Goal: Use online tool/utility: Utilize a website feature to perform a specific function

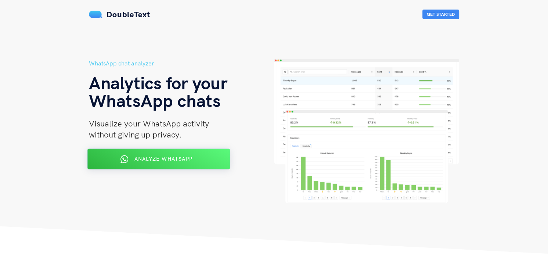
click at [163, 160] on span "Analyze WhatsApp" at bounding box center [164, 158] width 58 height 7
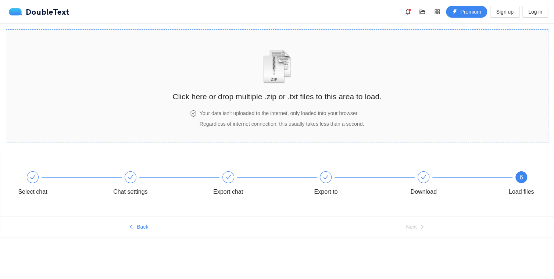
click at [278, 78] on img "zipOrTextIcon" at bounding box center [277, 67] width 34 height 34
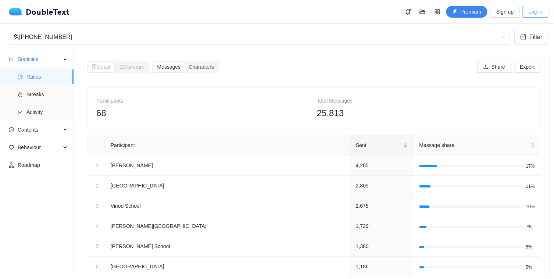
click at [531, 11] on span "Log in" at bounding box center [535, 12] width 14 height 8
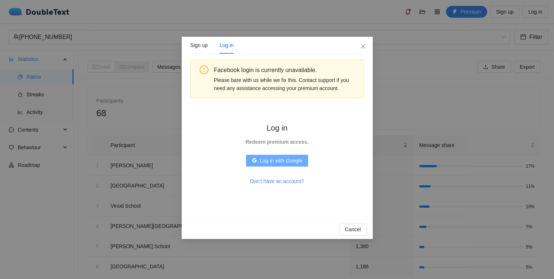
click at [266, 161] on span "Log in with Google" at bounding box center [281, 161] width 43 height 8
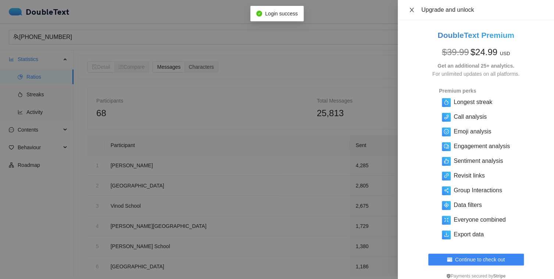
click at [410, 12] on icon "close" at bounding box center [412, 10] width 4 height 4
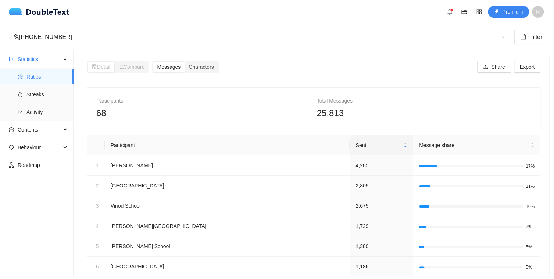
click at [76, 186] on section "Detail Compare Messages Characters Share Export Participants 68 Total Messages …" at bounding box center [314, 163] width 480 height 226
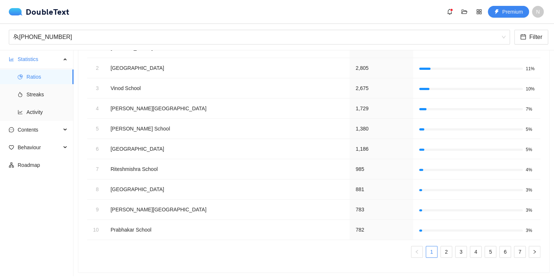
scroll to position [122, 0]
click at [76, 155] on section "Detail Compare Messages Characters Share Export Participants 68 Total Messages …" at bounding box center [314, 163] width 480 height 226
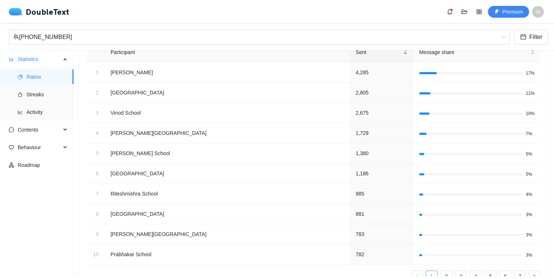
scroll to position [78, 0]
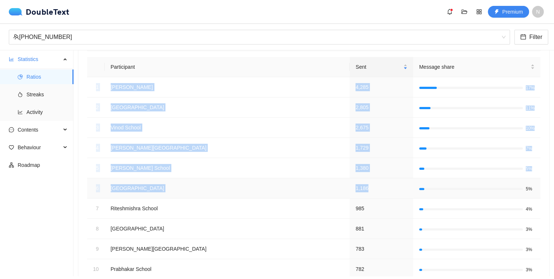
drag, startPoint x: 96, startPoint y: 84, endPoint x: 323, endPoint y: 179, distance: 246.2
click at [323, 179] on tbody "1 Nitish 4,285 17% 2 Avinash School 2,805 11% 3 Vinod School 2,675 10% 4 Vijiya…" at bounding box center [313, 178] width 453 height 202
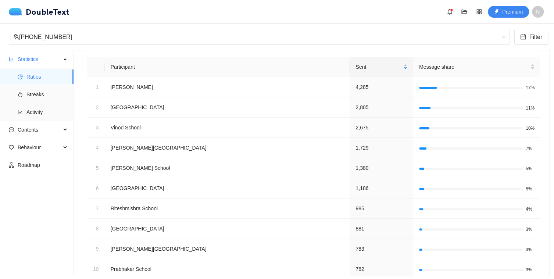
click at [77, 216] on section "Detail Compare Messages Characters Share Export Participants 68 Total Messages …" at bounding box center [314, 163] width 480 height 226
click at [78, 180] on div "Participants 68 Total Messages 25,813 Participant Sent Message share 1 Nitish 4…" at bounding box center [313, 155] width 471 height 311
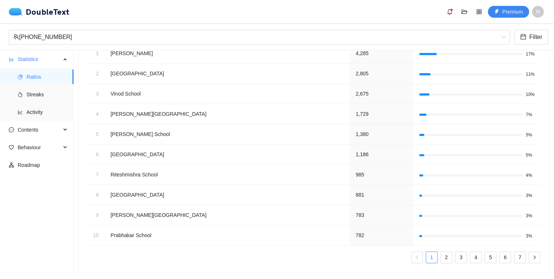
scroll to position [122, 0]
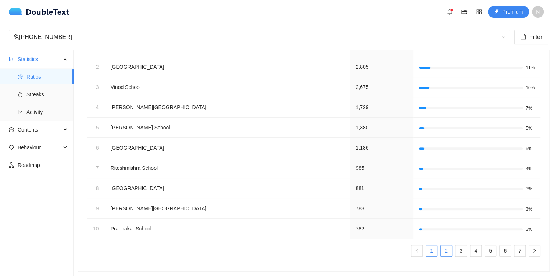
click at [441, 245] on link "2" at bounding box center [446, 250] width 11 height 11
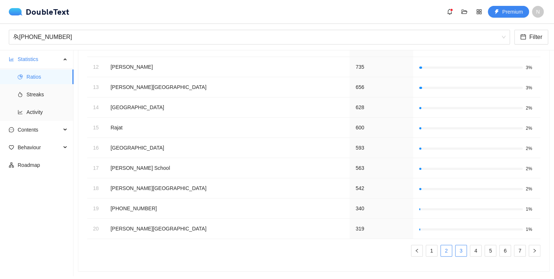
click at [456, 250] on link "3" at bounding box center [460, 250] width 11 height 11
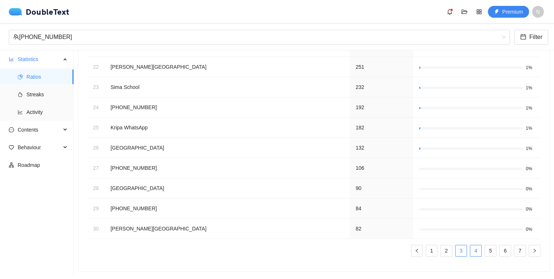
click at [471, 248] on link "4" at bounding box center [475, 250] width 11 height 11
click at [485, 249] on link "5" at bounding box center [490, 250] width 11 height 11
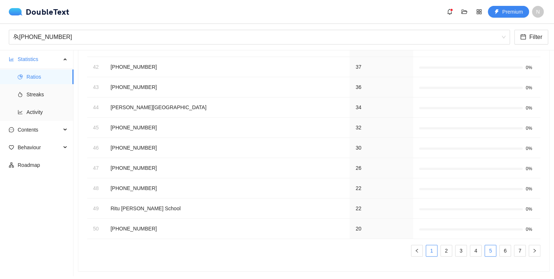
click at [426, 247] on link "1" at bounding box center [431, 250] width 11 height 11
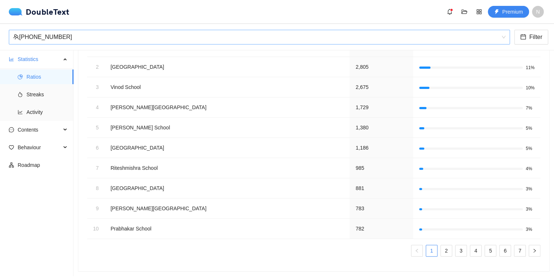
click at [75, 37] on div "[PHONE_NUMBER]" at bounding box center [256, 37] width 486 height 14
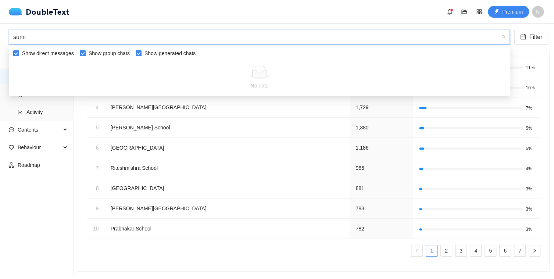
type input "sumit"
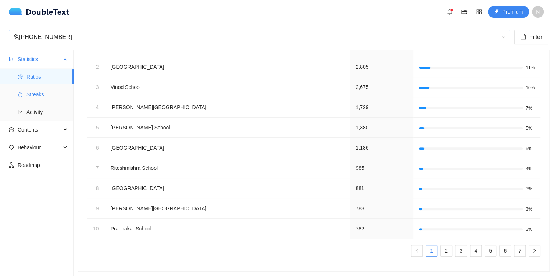
click at [27, 95] on span "Streaks" at bounding box center [46, 94] width 41 height 15
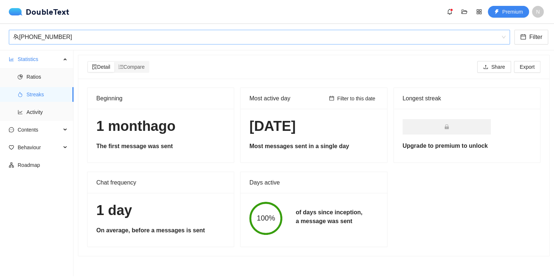
click at [84, 196] on div "Chat frequency 1 day On average, before a messages is sent" at bounding box center [160, 209] width 153 height 75
click at [83, 190] on div "Beginning 1 month ago The first message was sent Most active day Filter to this…" at bounding box center [313, 167] width 471 height 177
click at [25, 111] on li "Activity" at bounding box center [37, 112] width 74 height 15
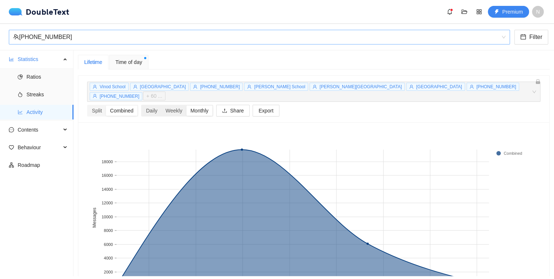
click at [200, 106] on div "Monthly" at bounding box center [199, 111] width 26 height 10
click at [186, 106] on input "Monthly" at bounding box center [186, 106] width 0 height 0
click at [101, 106] on div "Split" at bounding box center [97, 111] width 18 height 10
click at [88, 106] on input "Split" at bounding box center [88, 106] width 0 height 0
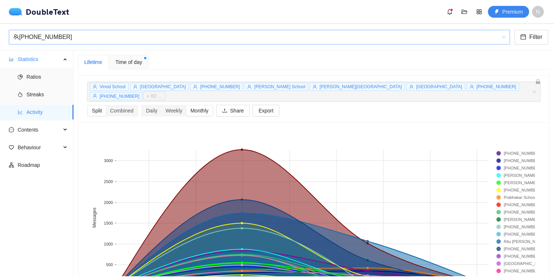
click at [82, 147] on div "9 Jul 2025 20 Jul 2025 1 Aug 2025 12 Aug 2025 24 Aug 2025 4 Sep 2025 16 Sep 202…" at bounding box center [313, 222] width 471 height 201
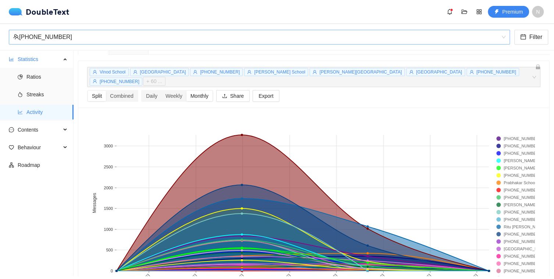
scroll to position [49, 0]
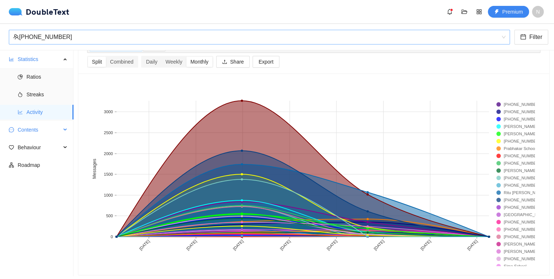
click at [22, 131] on span "Contents" at bounding box center [39, 129] width 43 height 15
click at [34, 150] on span "Word Cloud" at bounding box center [46, 147] width 41 height 15
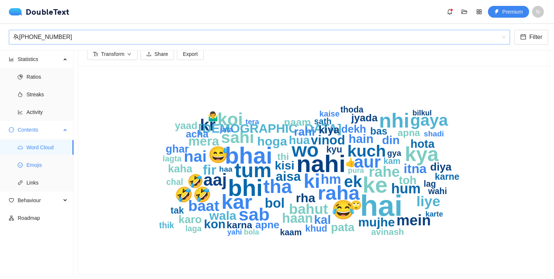
click at [37, 164] on span "Emojis" at bounding box center [46, 165] width 41 height 15
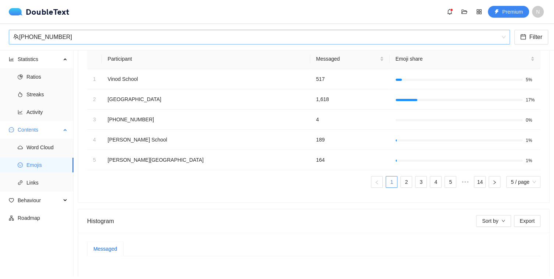
scroll to position [49, 0]
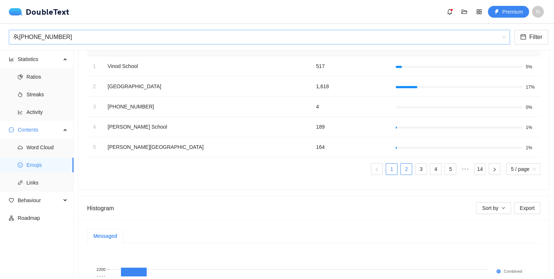
click at [401, 167] on link "2" at bounding box center [406, 169] width 11 height 11
click at [387, 168] on link "1" at bounding box center [391, 169] width 11 height 11
click at [415, 169] on link "3" at bounding box center [420, 169] width 11 height 11
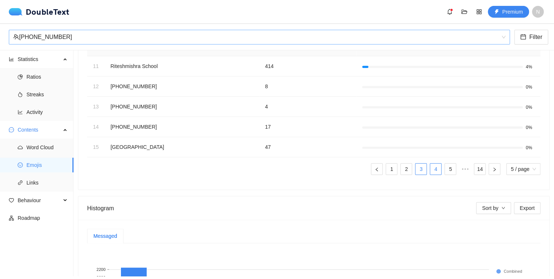
click at [430, 170] on link "4" at bounding box center [435, 169] width 11 height 11
click at [430, 169] on link "5" at bounding box center [435, 169] width 11 height 11
click at [445, 171] on link "7" at bounding box center [450, 169] width 11 height 11
click at [474, 170] on link "14" at bounding box center [479, 169] width 11 height 11
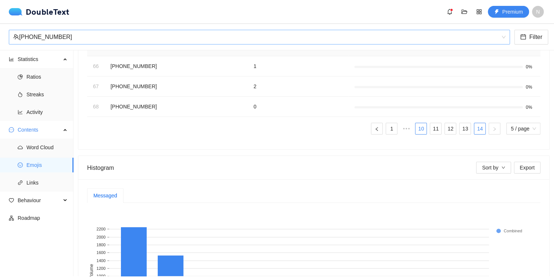
click at [417, 129] on link "10" at bounding box center [420, 128] width 11 height 11
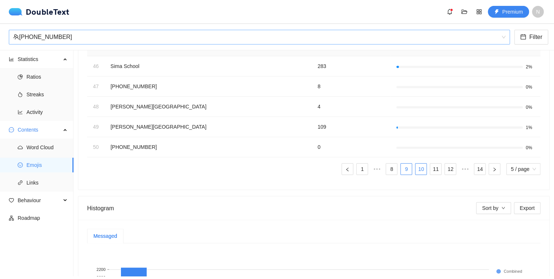
click at [401, 167] on link "9" at bounding box center [406, 169] width 11 height 11
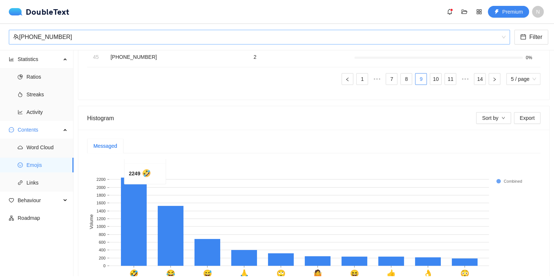
scroll to position [189, 0]
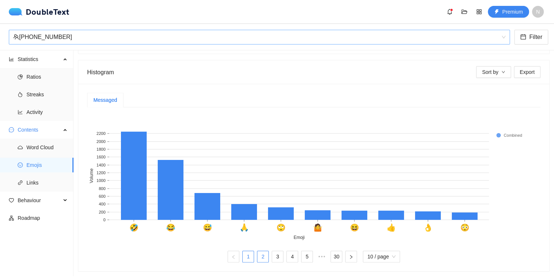
click at [261, 254] on link "2" at bounding box center [262, 256] width 11 height 11
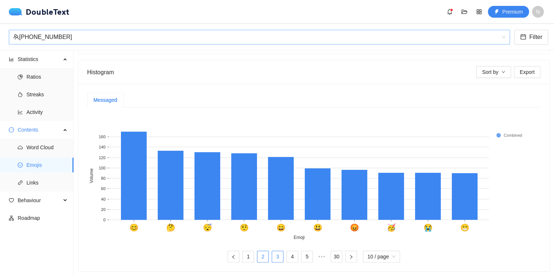
click at [275, 253] on link "3" at bounding box center [277, 256] width 11 height 11
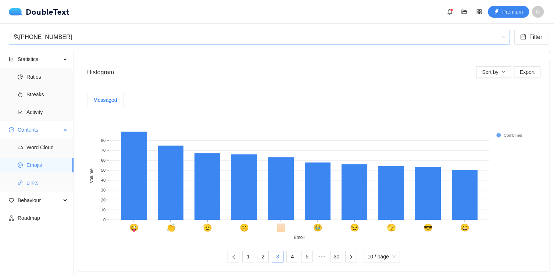
click at [28, 186] on span "Links" at bounding box center [46, 182] width 41 height 15
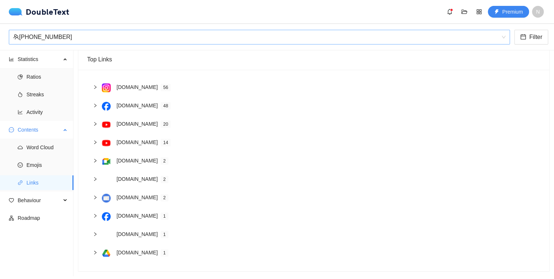
scroll to position [53, 0]
click at [31, 201] on span "Behaviour" at bounding box center [39, 200] width 43 height 15
click at [40, 218] on span "Interactions" at bounding box center [46, 218] width 41 height 15
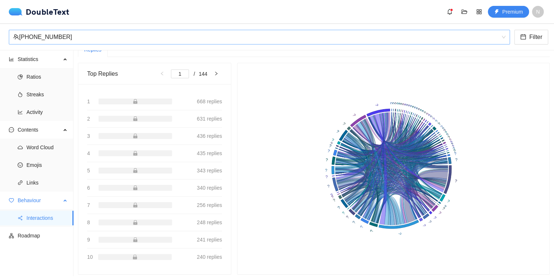
scroll to position [60, 0]
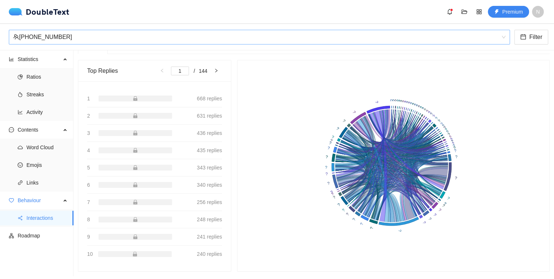
click at [295, 190] on rect at bounding box center [391, 165] width 290 height 193
click at [33, 234] on span "Roadmap" at bounding box center [43, 235] width 50 height 15
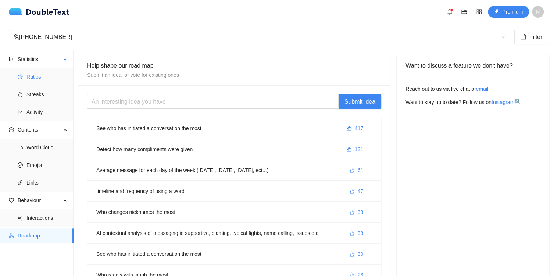
click at [33, 78] on span "Ratios" at bounding box center [46, 76] width 41 height 15
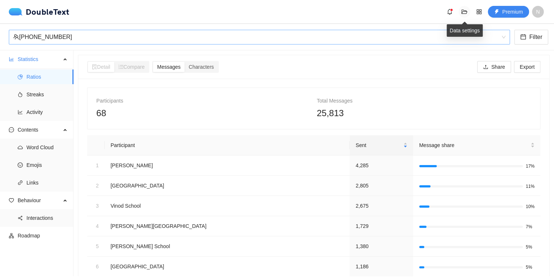
click at [464, 13] on icon "folder-open" at bounding box center [464, 12] width 6 height 6
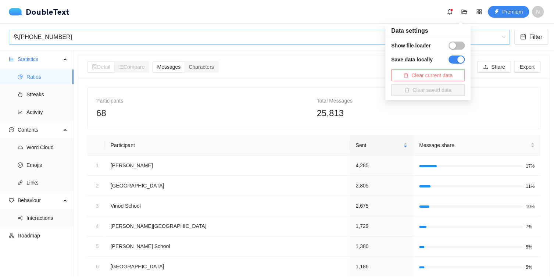
click at [432, 74] on span "Clear current data" at bounding box center [431, 75] width 41 height 8
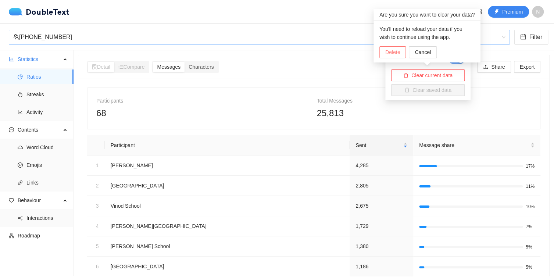
click at [399, 51] on span "Delete" at bounding box center [392, 52] width 15 height 8
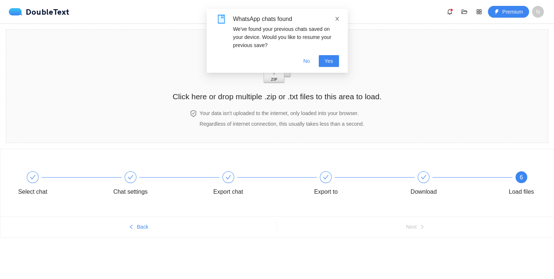
click at [336, 16] on span at bounding box center [337, 19] width 5 height 6
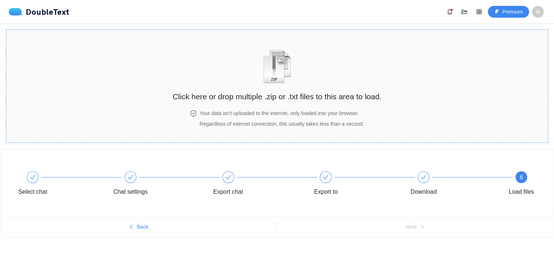
click at [276, 74] on img "zipOrTextIcon" at bounding box center [277, 67] width 34 height 34
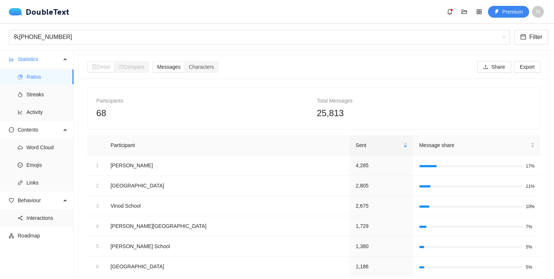
scroll to position [122, 0]
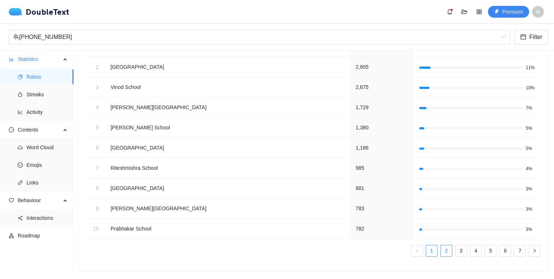
click at [441, 247] on link "2" at bounding box center [446, 250] width 11 height 11
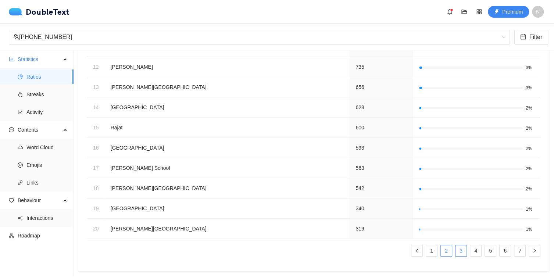
click at [455, 246] on link "3" at bounding box center [460, 250] width 11 height 11
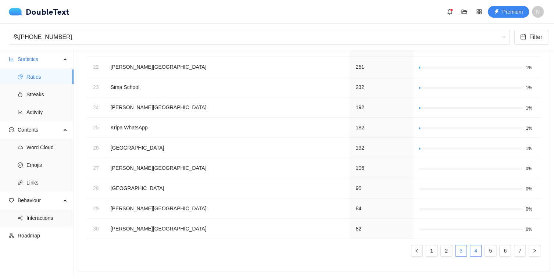
click at [471, 247] on link "4" at bounding box center [475, 250] width 11 height 11
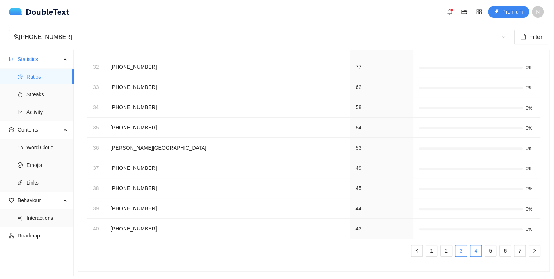
click at [455, 246] on link "3" at bounding box center [460, 250] width 11 height 11
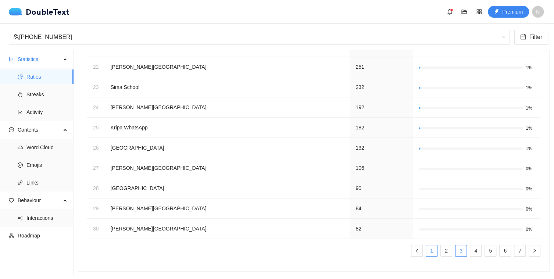
click at [426, 247] on link "1" at bounding box center [431, 250] width 11 height 11
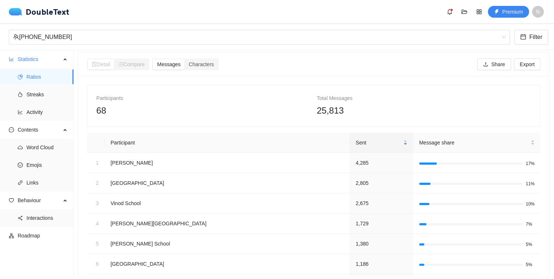
scroll to position [0, 0]
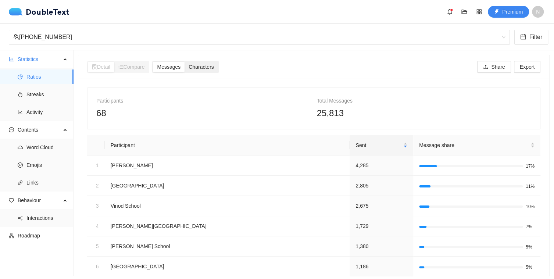
click at [198, 64] on span "Characters" at bounding box center [201, 67] width 25 height 6
click at [185, 62] on input "Characters" at bounding box center [185, 62] width 0 height 0
click at [176, 67] on span "Messages" at bounding box center [169, 67] width 24 height 6
click at [153, 62] on input "Messages" at bounding box center [153, 62] width 0 height 0
click at [198, 65] on span "Characters" at bounding box center [201, 67] width 25 height 6
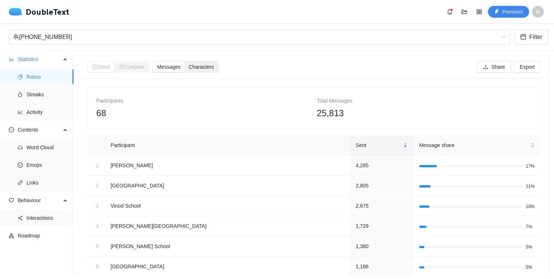
click at [185, 62] on input "Characters" at bounding box center [185, 62] width 0 height 0
click at [176, 67] on span "Messages" at bounding box center [169, 67] width 24 height 6
click at [153, 62] on input "Messages" at bounding box center [153, 62] width 0 height 0
click at [202, 65] on span "Characters" at bounding box center [201, 67] width 25 height 6
click at [185, 62] on input "Characters" at bounding box center [185, 62] width 0 height 0
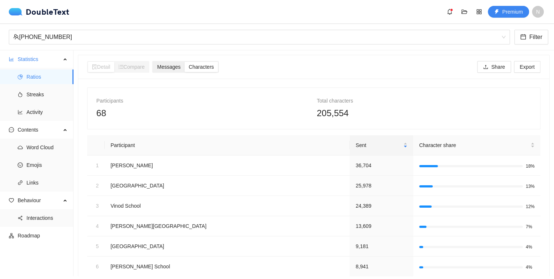
click at [174, 67] on span "Messages" at bounding box center [169, 67] width 24 height 6
click at [153, 62] on input "Messages" at bounding box center [153, 62] width 0 height 0
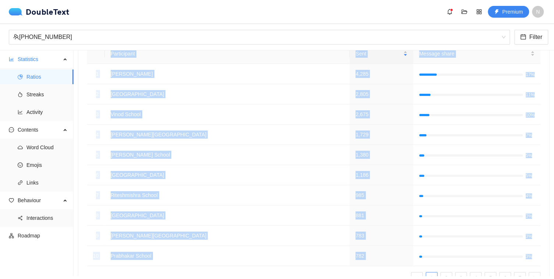
scroll to position [122, 0]
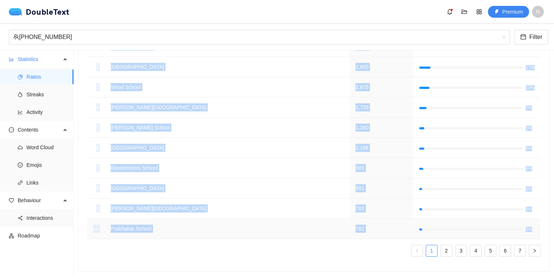
drag, startPoint x: 96, startPoint y: 99, endPoint x: 490, endPoint y: 230, distance: 415.4
click at [490, 230] on div "Participants 68 Total Messages 25,813 Participant Sent Message share 1 Nitish 4…" at bounding box center [313, 116] width 453 height 294
copy div "Participants 68 Total Messages 25,813 Participant Sent Message share 1 Nitish 4…"
click at [442, 245] on link "2" at bounding box center [446, 250] width 11 height 11
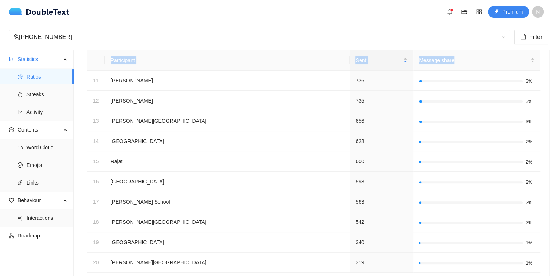
scroll to position [78, 0]
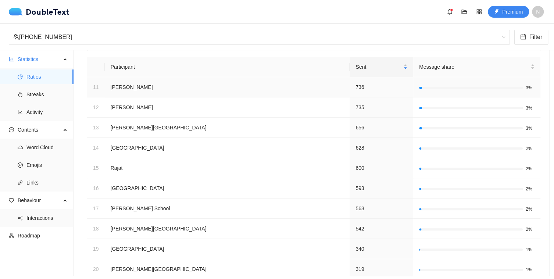
click at [146, 86] on td "[PERSON_NAME]" at bounding box center [227, 87] width 245 height 20
click at [362, 67] on div "Sent" at bounding box center [381, 67] width 52 height 8
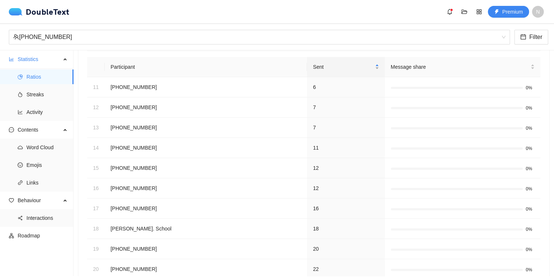
click at [355, 63] on div "Sent" at bounding box center [346, 67] width 66 height 8
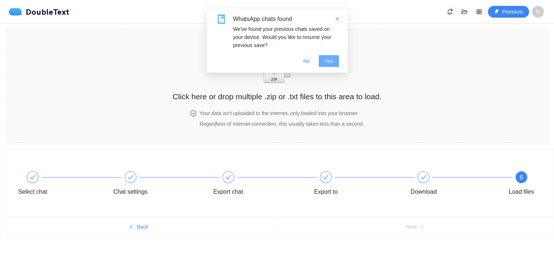
click at [326, 63] on span "Yes" at bounding box center [329, 61] width 8 height 8
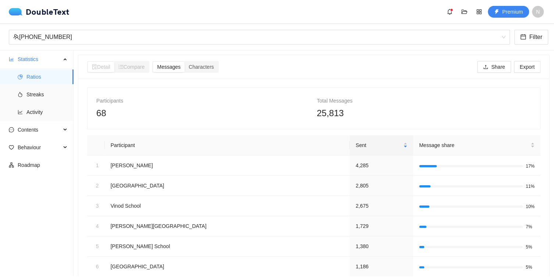
scroll to position [122, 0]
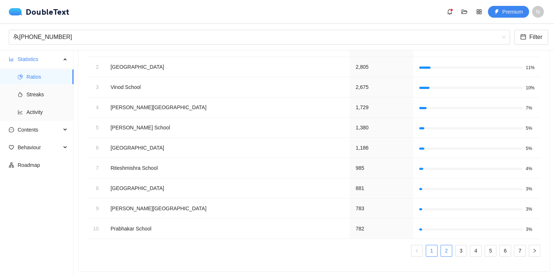
click at [443, 246] on link "2" at bounding box center [446, 250] width 11 height 11
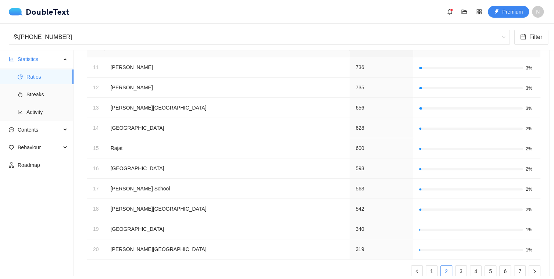
scroll to position [93, 0]
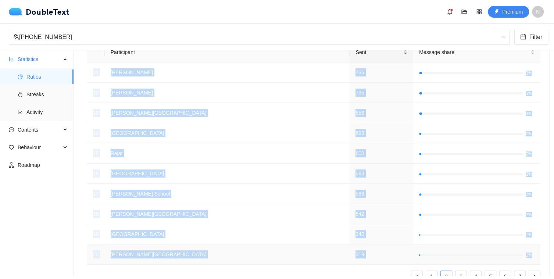
drag, startPoint x: 94, startPoint y: 72, endPoint x: 533, endPoint y: 253, distance: 474.2
click at [533, 253] on tbody "11 [PERSON_NAME] Mishra 736 3% 12 [PERSON_NAME] 735 3% 13 [PERSON_NAME] School …" at bounding box center [313, 163] width 453 height 202
copy tbody "11 [PERSON_NAME] Mishra 736 3% 12 [PERSON_NAME] 735 3% 13 [PERSON_NAME] School …"
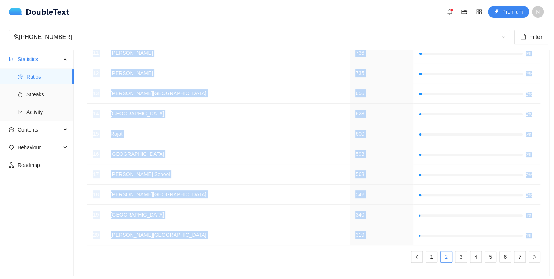
scroll to position [122, 0]
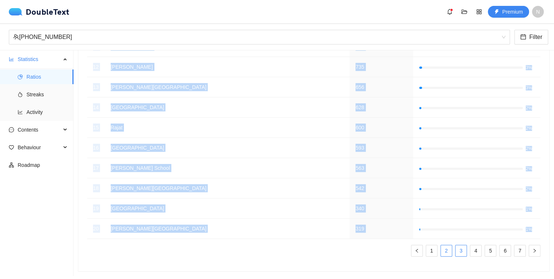
click at [455, 245] on link "3" at bounding box center [460, 250] width 11 height 11
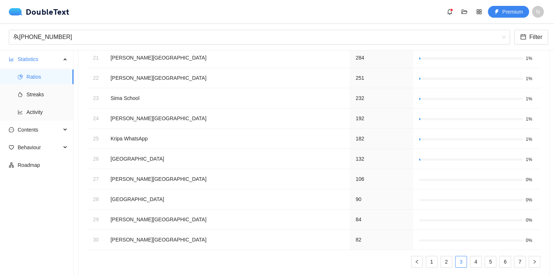
scroll to position [93, 0]
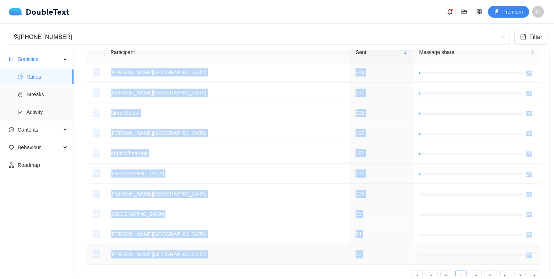
drag, startPoint x: 93, startPoint y: 72, endPoint x: 529, endPoint y: 253, distance: 472.5
click at [529, 253] on tbody "21 [PERSON_NAME][GEOGRAPHIC_DATA] 284 1% 22 [PERSON_NAME][GEOGRAPHIC_DATA] 251 …" at bounding box center [313, 163] width 453 height 202
copy tbody "21 [PERSON_NAME][GEOGRAPHIC_DATA] 284 1% 22 [PERSON_NAME][GEOGRAPHIC_DATA] 251 …"
